Goal: Transaction & Acquisition: Purchase product/service

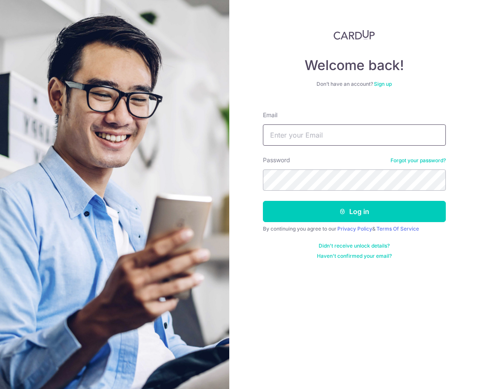
type input "bbs.vina@gmail.com"
click at [354, 212] on button "Log in" at bounding box center [354, 211] width 183 height 21
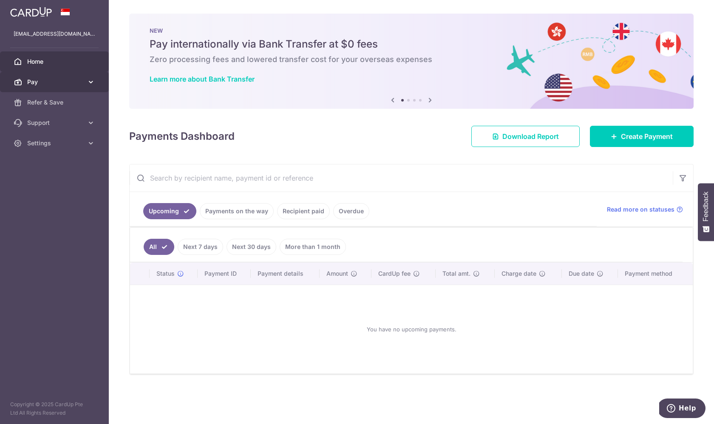
click at [80, 84] on span "Pay" at bounding box center [55, 82] width 56 height 9
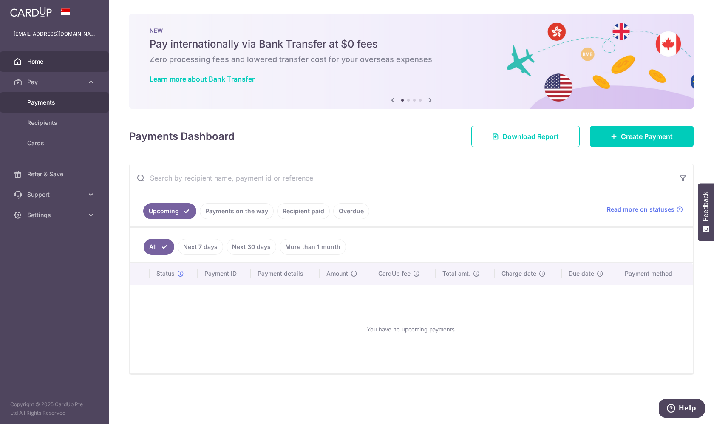
click at [67, 103] on span "Payments" at bounding box center [55, 102] width 56 height 9
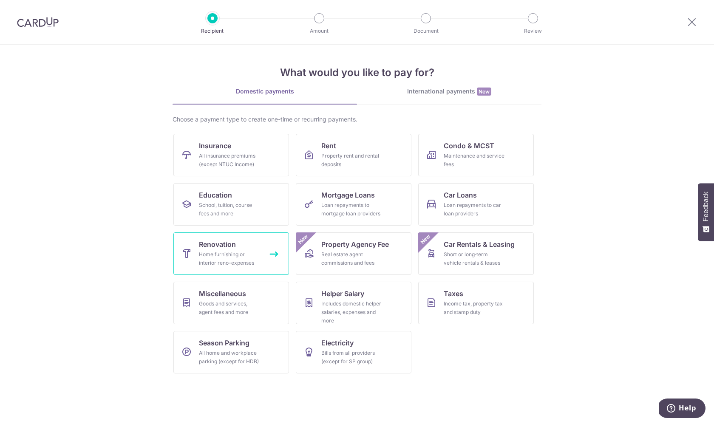
click at [258, 252] on div "Home furnishing or interior reno-expenses" at bounding box center [229, 258] width 61 height 17
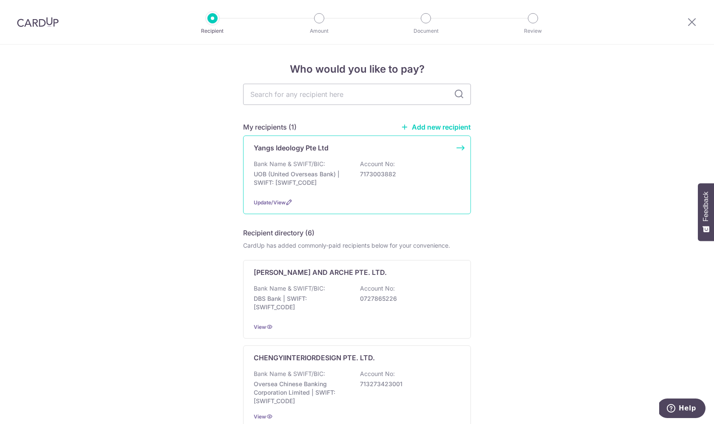
click at [434, 189] on div "Bank Name & SWIFT/BIC: UOB (United Overseas Bank) | SWIFT: UOVBSGSGXXX Account …" at bounding box center [357, 175] width 207 height 31
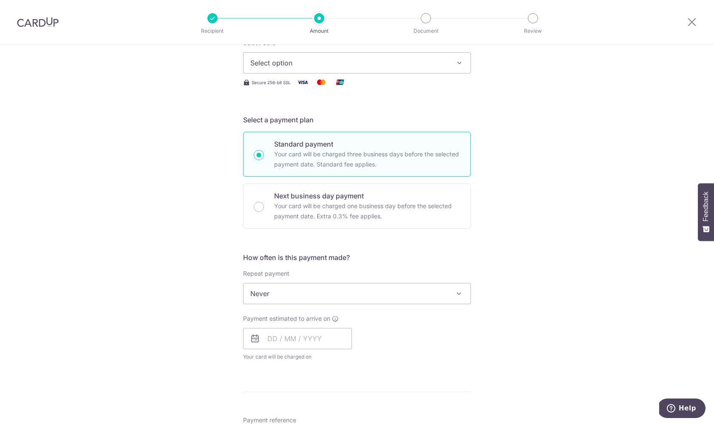
scroll to position [123, 0]
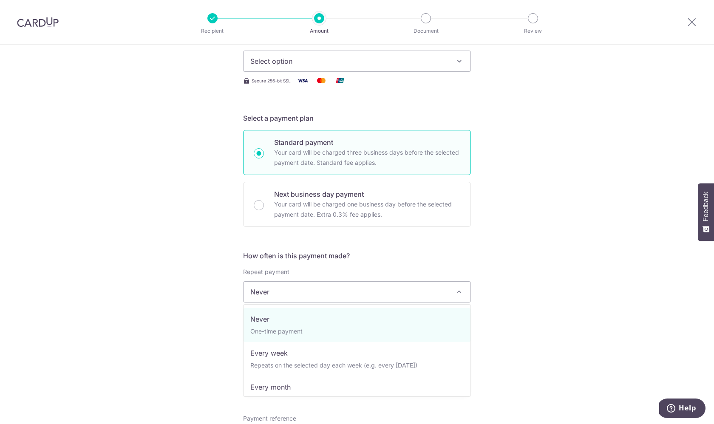
click at [436, 293] on span "Never" at bounding box center [357, 292] width 227 height 20
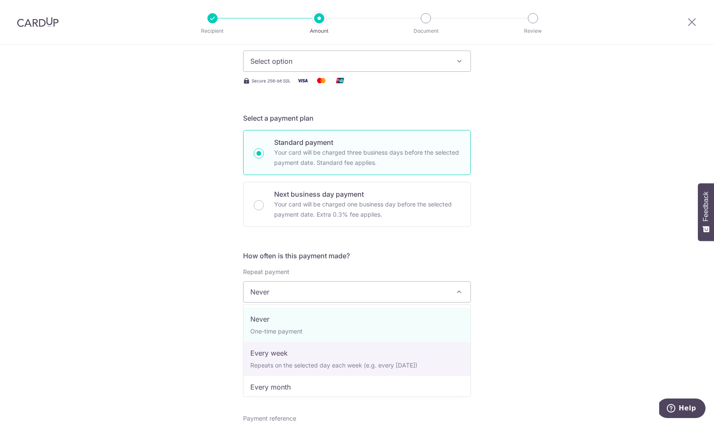
select select "2"
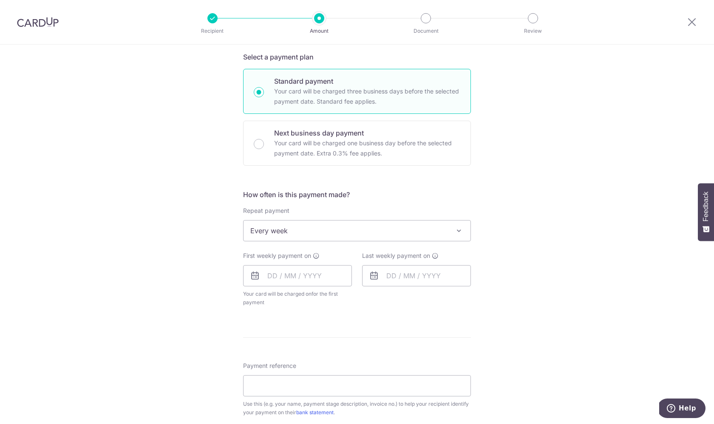
scroll to position [180, 0]
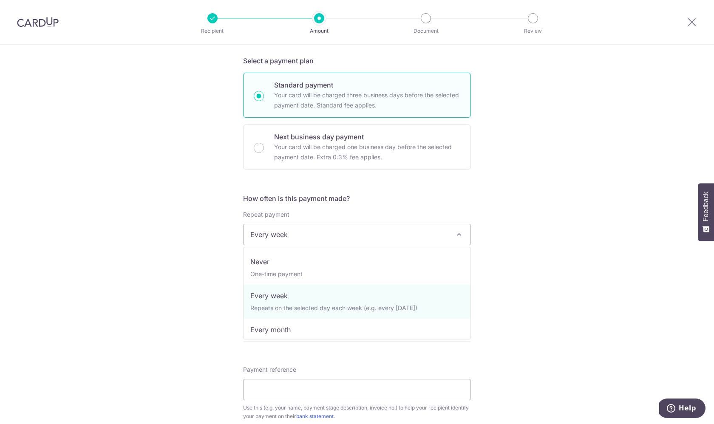
click at [434, 239] on span "Every week" at bounding box center [357, 234] width 227 height 20
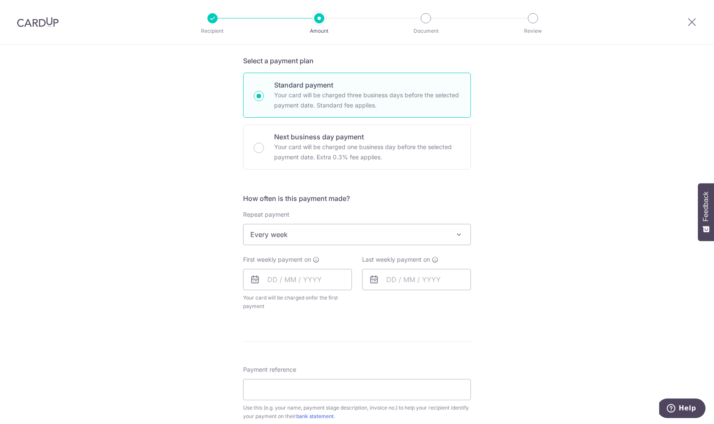
click at [257, 279] on icon at bounding box center [255, 280] width 10 height 10
click at [278, 282] on input "text" at bounding box center [297, 279] width 109 height 21
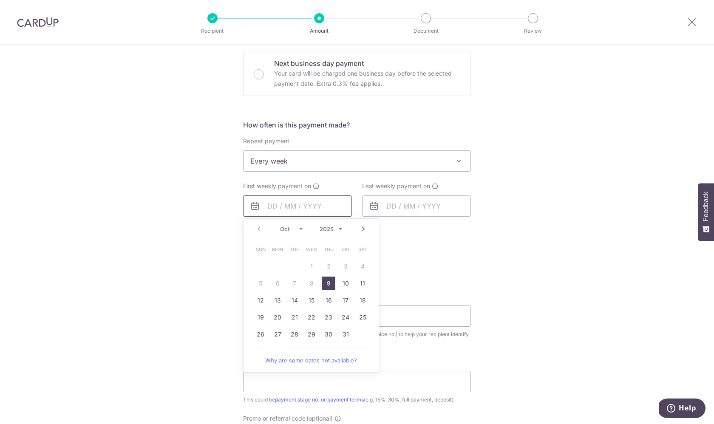
scroll to position [256, 0]
click at [347, 284] on link "10" at bounding box center [346, 281] width 14 height 14
type input "10/10/2025"
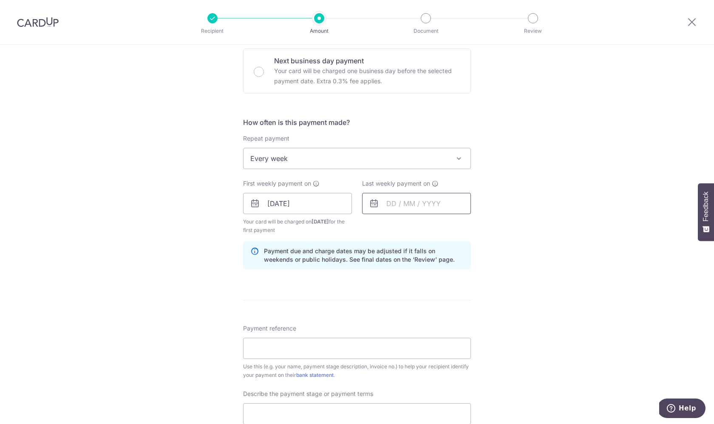
click at [417, 205] on input "text" at bounding box center [416, 203] width 109 height 21
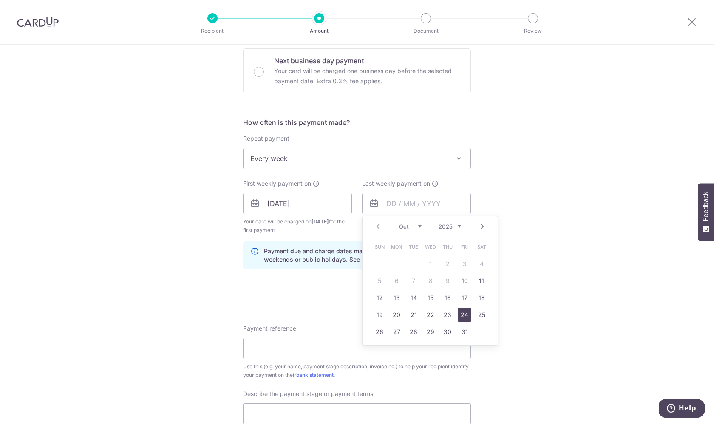
click at [466, 320] on link "24" at bounding box center [465, 315] width 14 height 14
type input "24/10/2025"
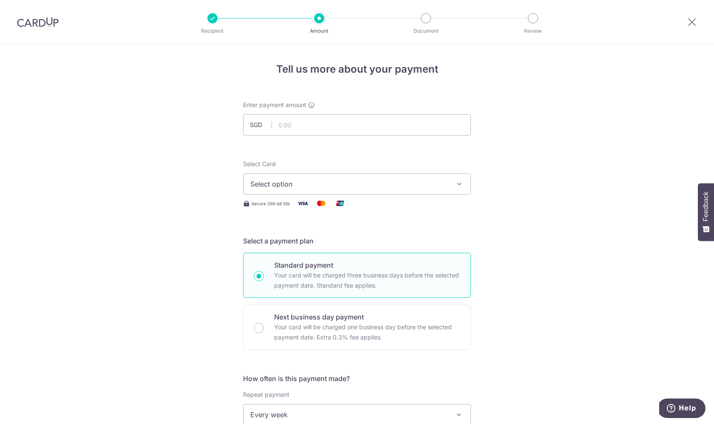
scroll to position [0, 0]
click at [403, 125] on input "text" at bounding box center [357, 124] width 228 height 21
type input "10,000.00"
click at [376, 181] on span "Select option" at bounding box center [349, 183] width 198 height 10
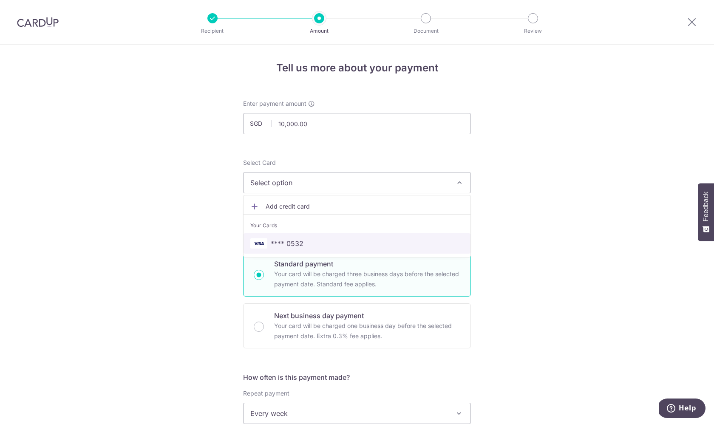
click at [359, 245] on span "**** 0532" at bounding box center [356, 243] width 213 height 10
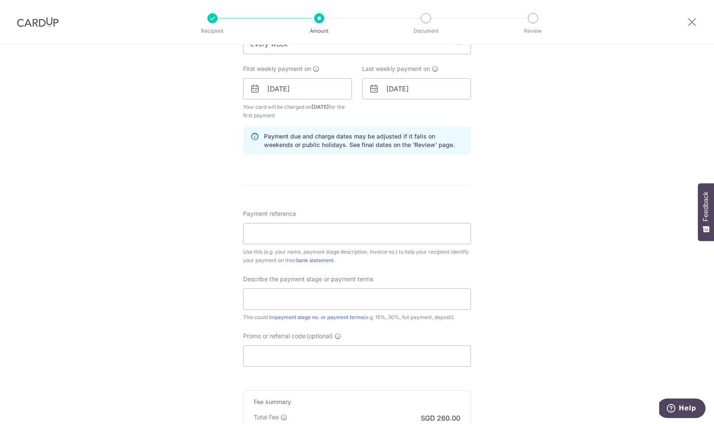
scroll to position [372, 0]
click at [386, 300] on input "text" at bounding box center [357, 298] width 228 height 21
type input "15% + 40% payment"
click at [357, 229] on input "Payment reference" at bounding box center [357, 232] width 228 height 21
type input "[STREET_ADDRESS]"
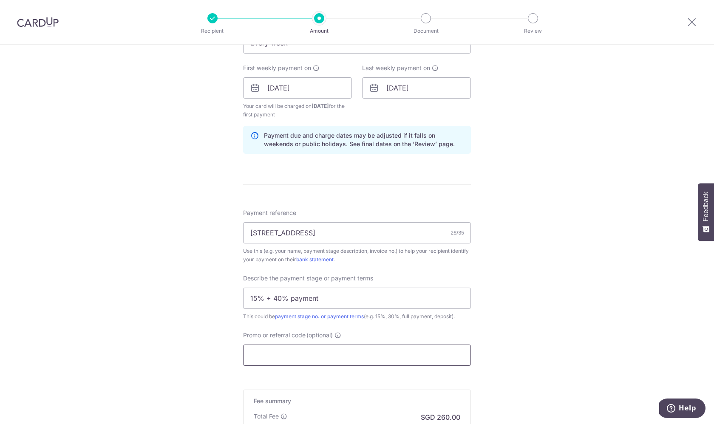
click at [315, 353] on input "Promo or referral code (optional)" at bounding box center [357, 355] width 228 height 21
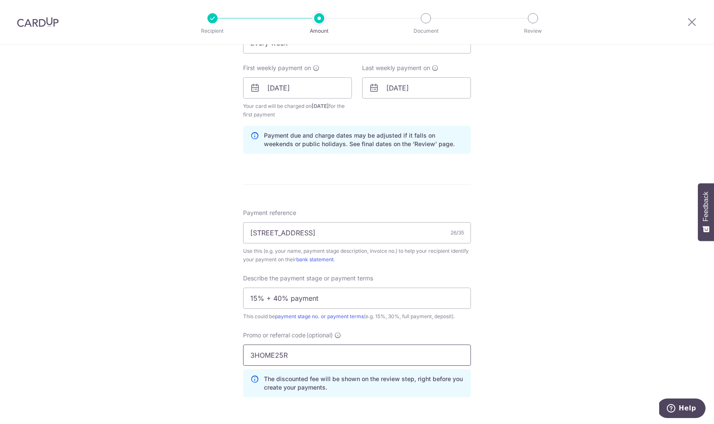
type input "3HOME25R"
click at [559, 318] on div "Tell us more about your payment Enter payment amount SGD 10,000.00 10000.00 Sel…" at bounding box center [357, 126] width 714 height 907
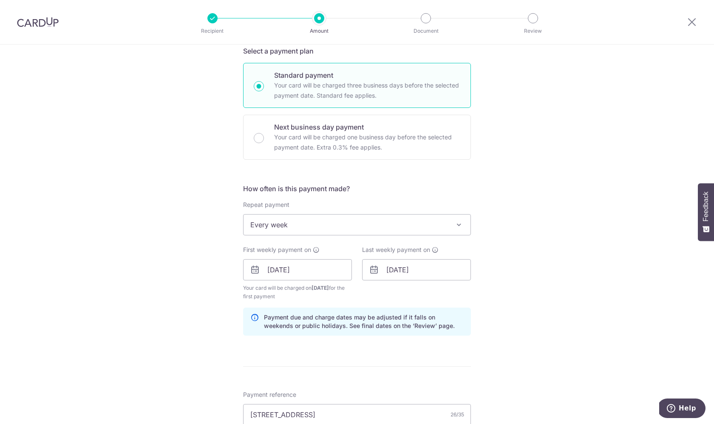
scroll to position [190, 0]
click at [458, 272] on input "24/10/2025" at bounding box center [416, 269] width 109 height 21
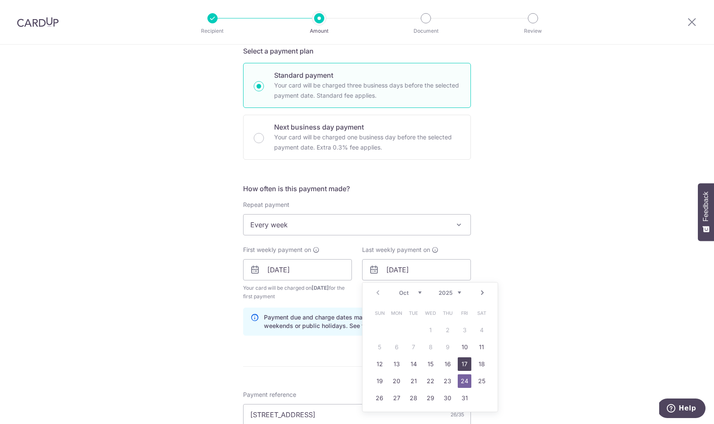
click at [467, 364] on link "17" at bounding box center [465, 364] width 14 height 14
type input "[DATE]"
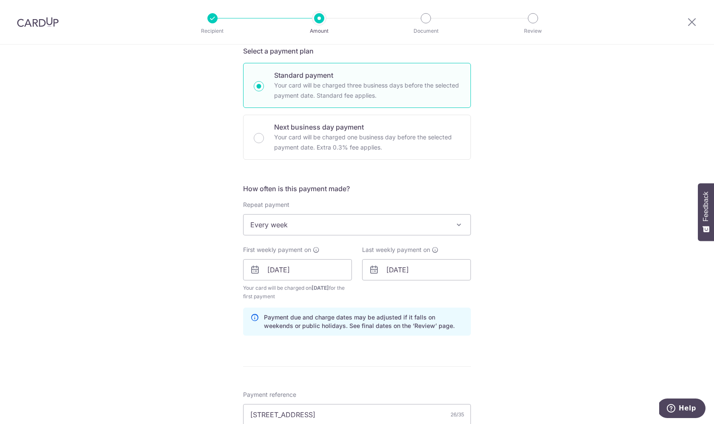
click at [532, 291] on div "Tell us more about your payment Enter payment amount SGD 10,000.00 10000.00 Sel…" at bounding box center [357, 308] width 714 height 907
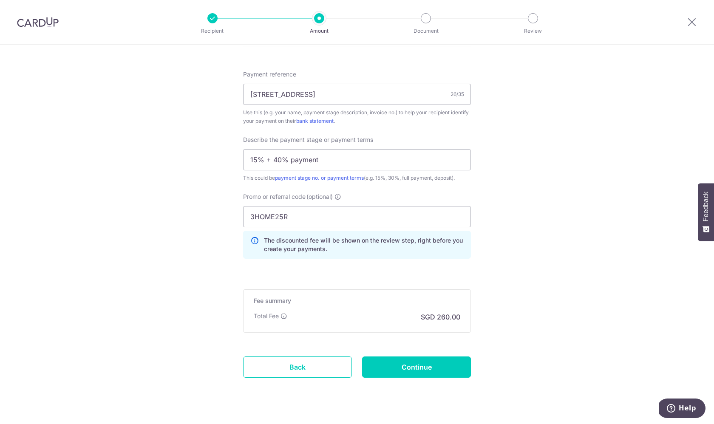
scroll to position [515, 0]
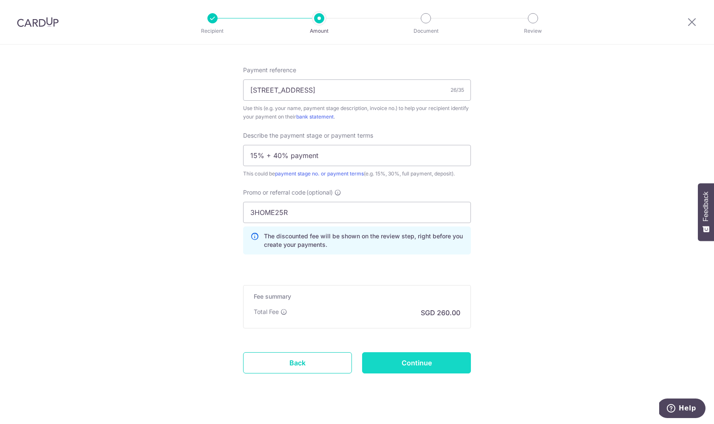
click at [443, 365] on input "Continue" at bounding box center [416, 362] width 109 height 21
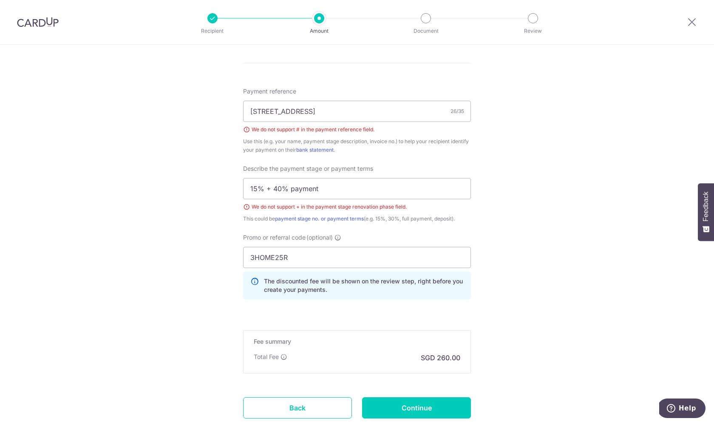
scroll to position [447, 0]
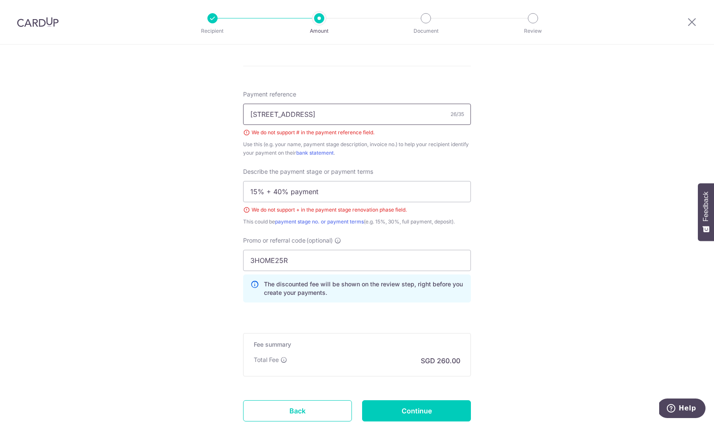
click at [362, 111] on input "165 Hougang Ave 1 #07-1594" at bounding box center [357, 114] width 228 height 21
type input "165 Hougang Ave 1 07-1594"
click at [269, 195] on input "15% + 40% payment" at bounding box center [357, 191] width 228 height 21
type input "15% and 40% payment"
click at [313, 116] on input "165 Hougang Ave 1 07-1594" at bounding box center [357, 114] width 228 height 21
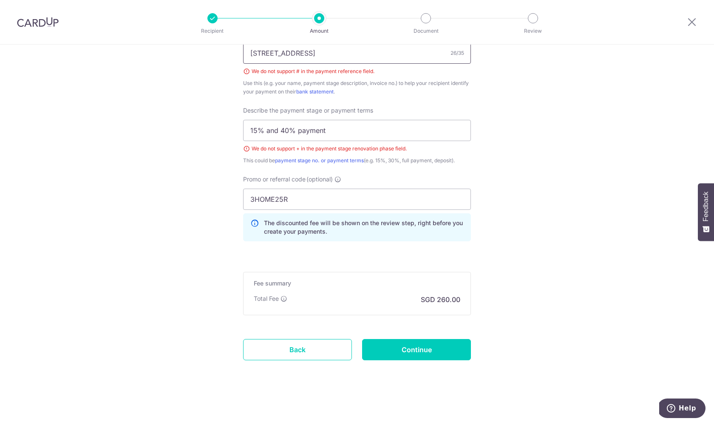
scroll to position [508, 0]
type input "165 Hougang Ave 1, 07-1594"
click at [426, 351] on input "Continue" at bounding box center [416, 349] width 109 height 21
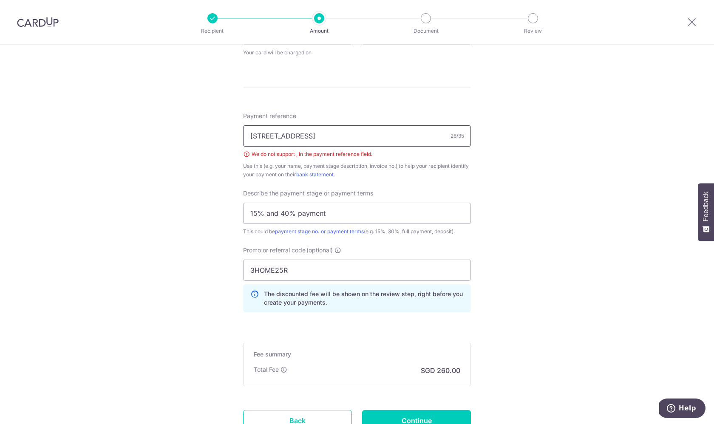
click at [314, 136] on input "[STREET_ADDRESS]" at bounding box center [357, 135] width 228 height 21
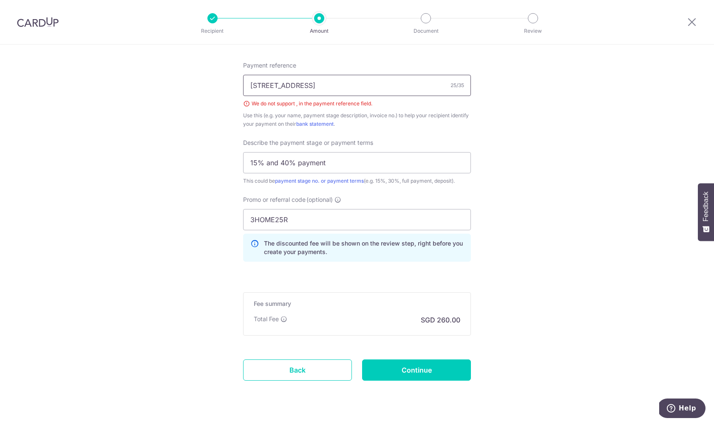
scroll to position [477, 0]
type input "[STREET_ADDRESS]"
click at [404, 369] on input "Continue" at bounding box center [416, 368] width 109 height 21
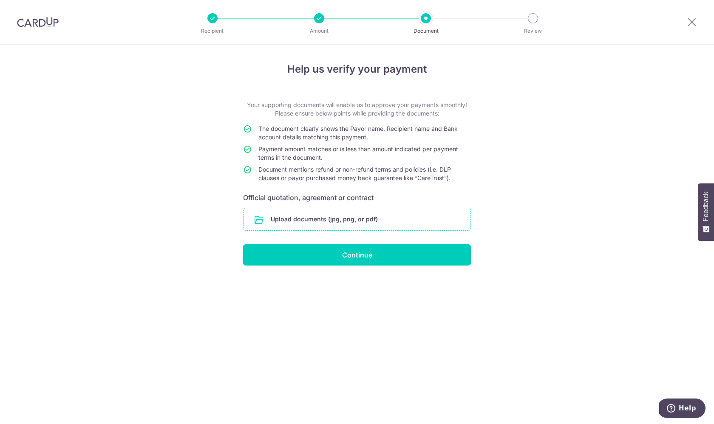
click at [337, 221] on input "file" at bounding box center [357, 219] width 227 height 22
click at [377, 218] on input "file" at bounding box center [357, 219] width 227 height 22
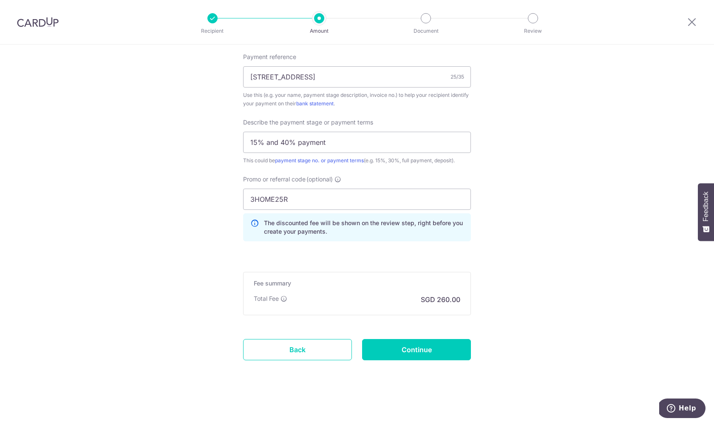
scroll to position [485, 0]
click at [432, 348] on input "Continue" at bounding box center [416, 349] width 109 height 21
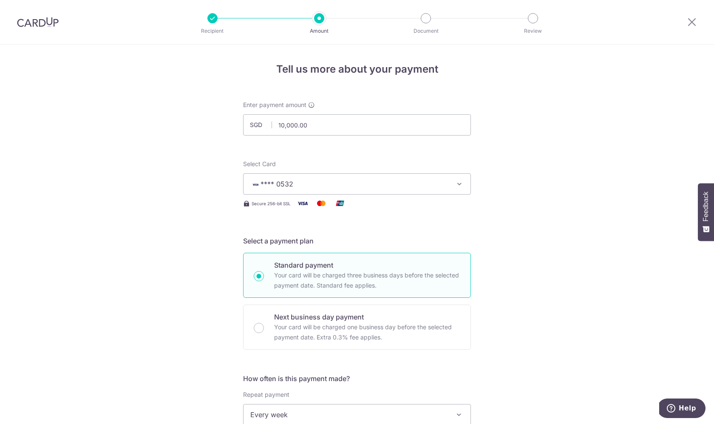
click at [30, 26] on img at bounding box center [38, 22] width 42 height 10
